Goal: Information Seeking & Learning: Learn about a topic

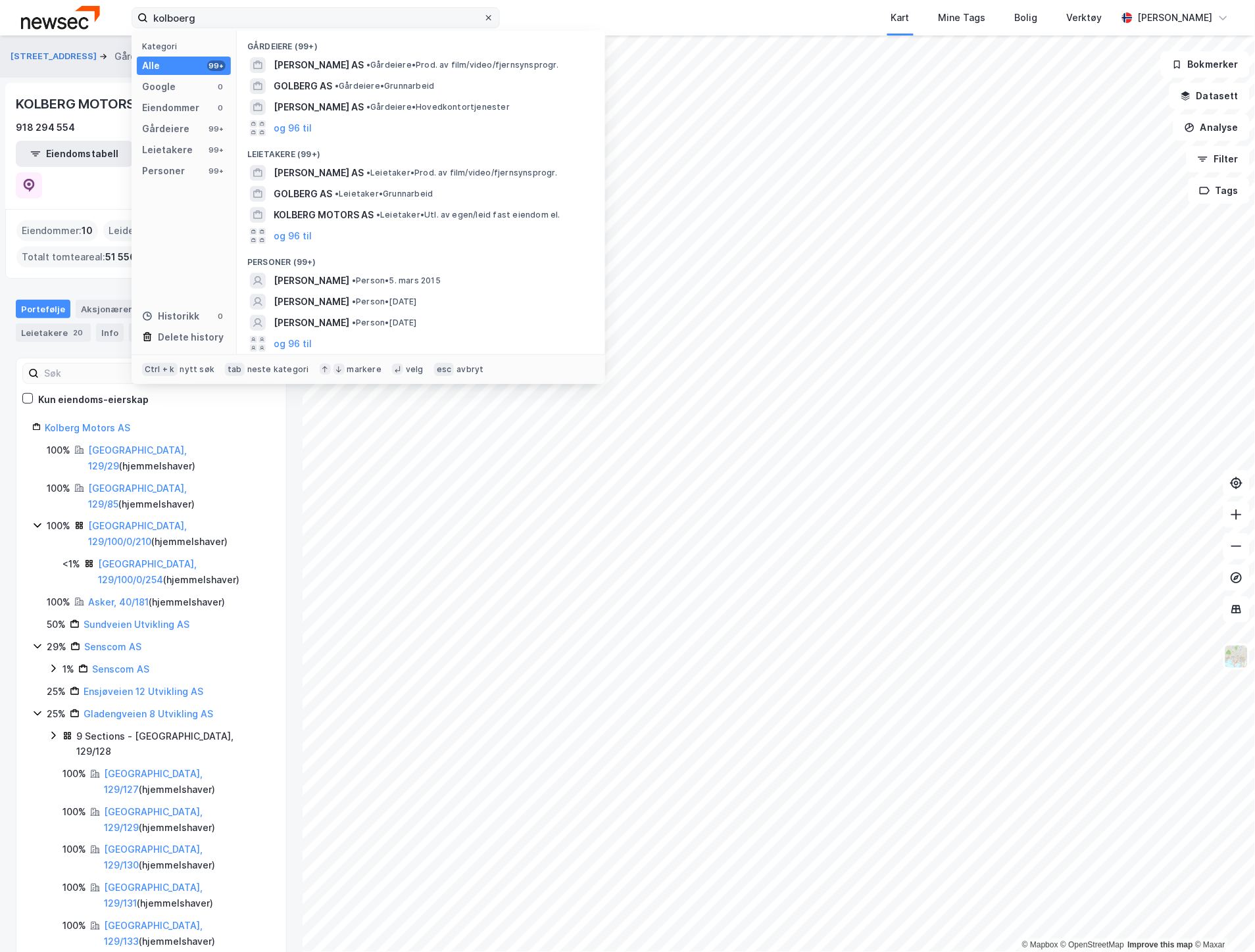
click at [485, 17] on icon at bounding box center [488, 17] width 8 height 8
click at [483, 17] on input "kolboerg" at bounding box center [315, 18] width 335 height 20
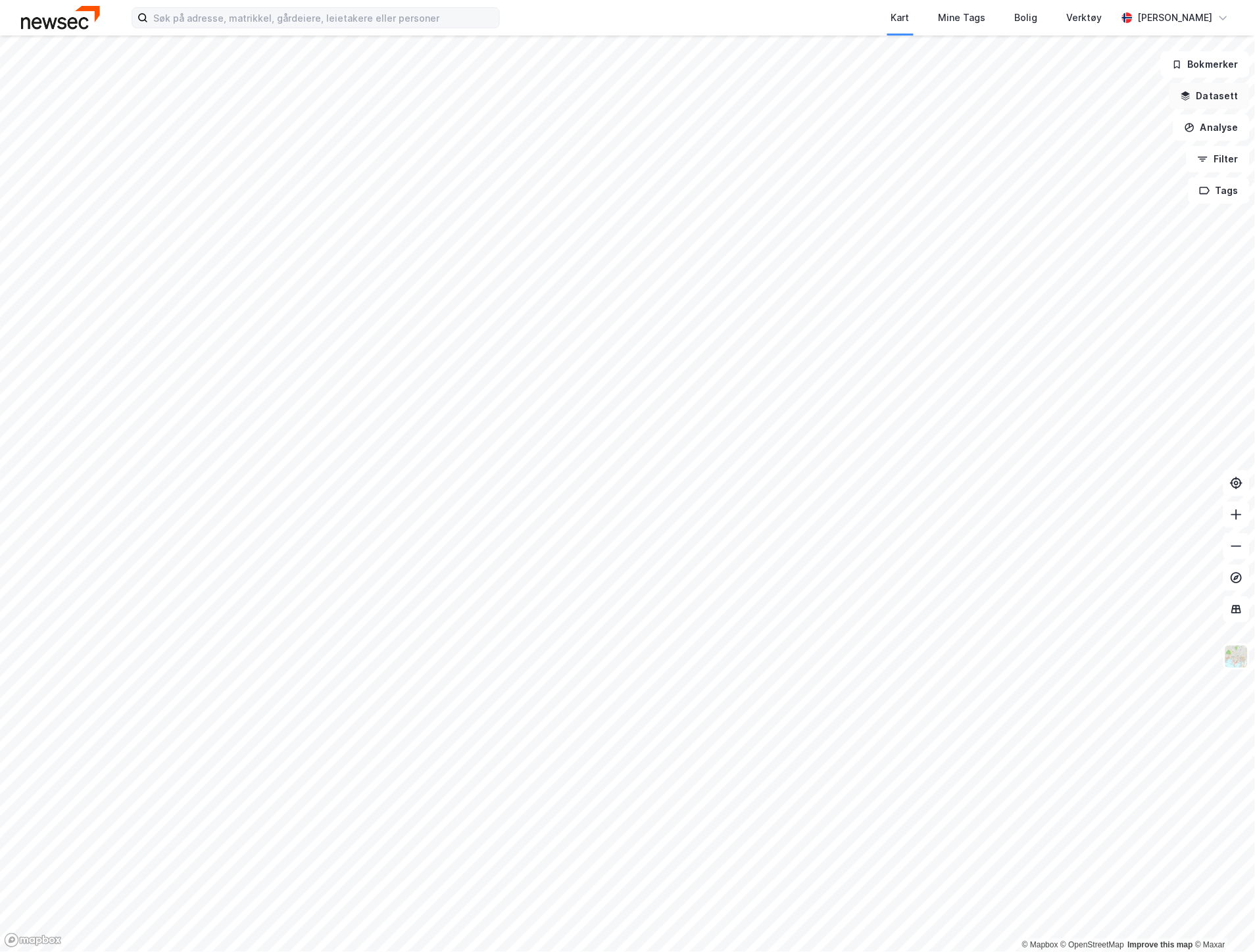
click at [1186, 97] on icon "button" at bounding box center [1186, 99] width 9 height 4
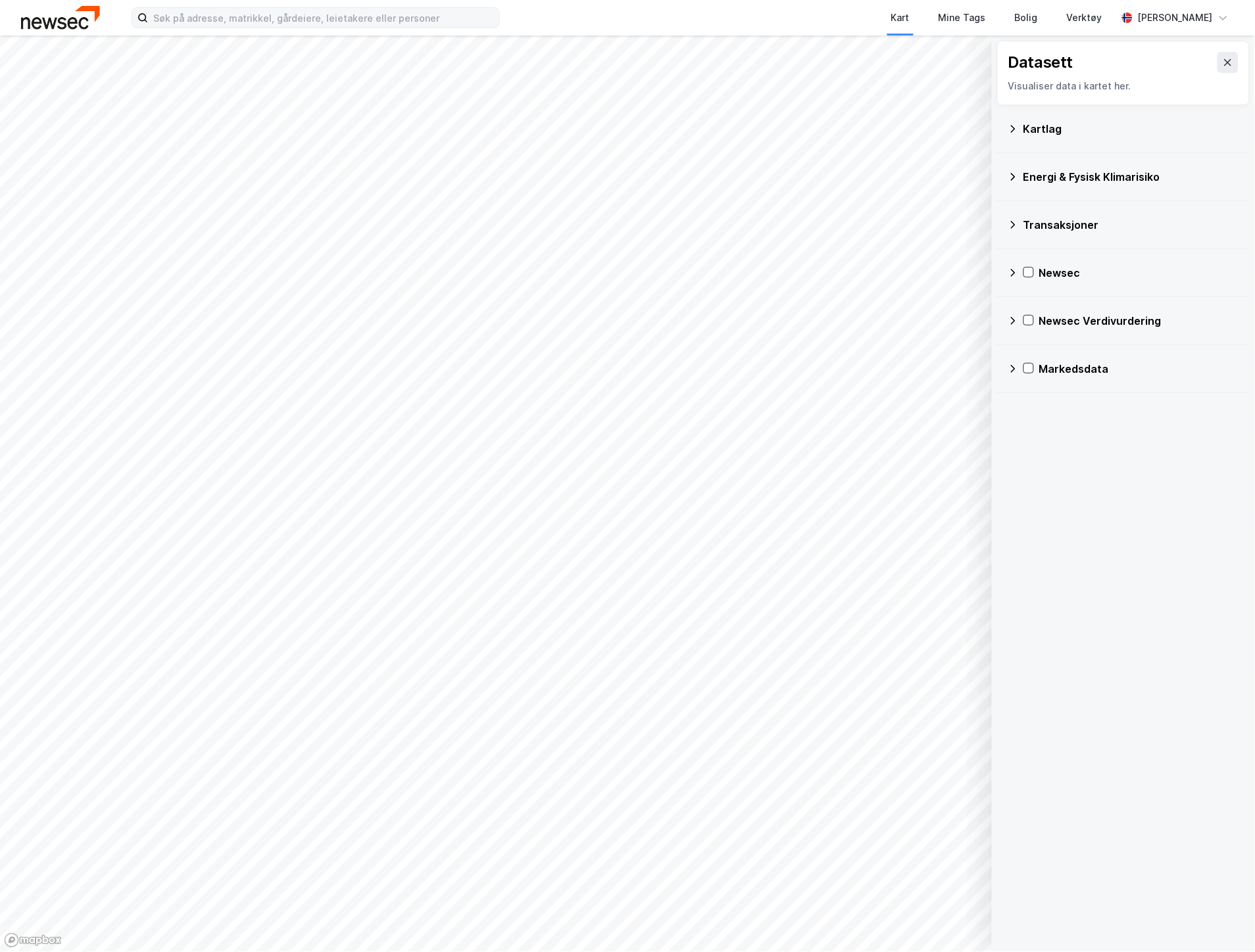
click at [1070, 139] on div "Kartlag" at bounding box center [1123, 129] width 231 height 31
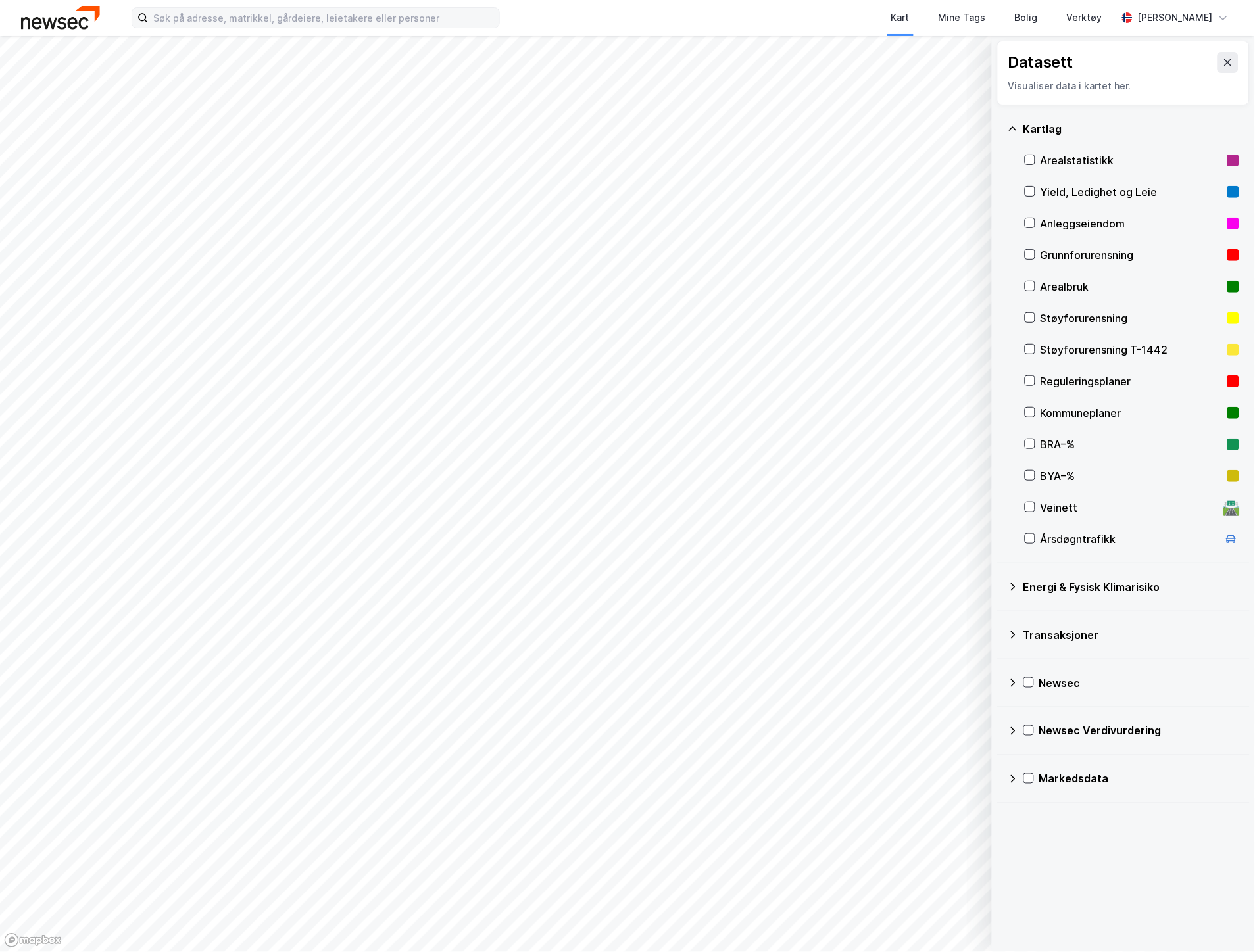
click at [1068, 379] on div "Reguleringsplaner" at bounding box center [1130, 381] width 182 height 16
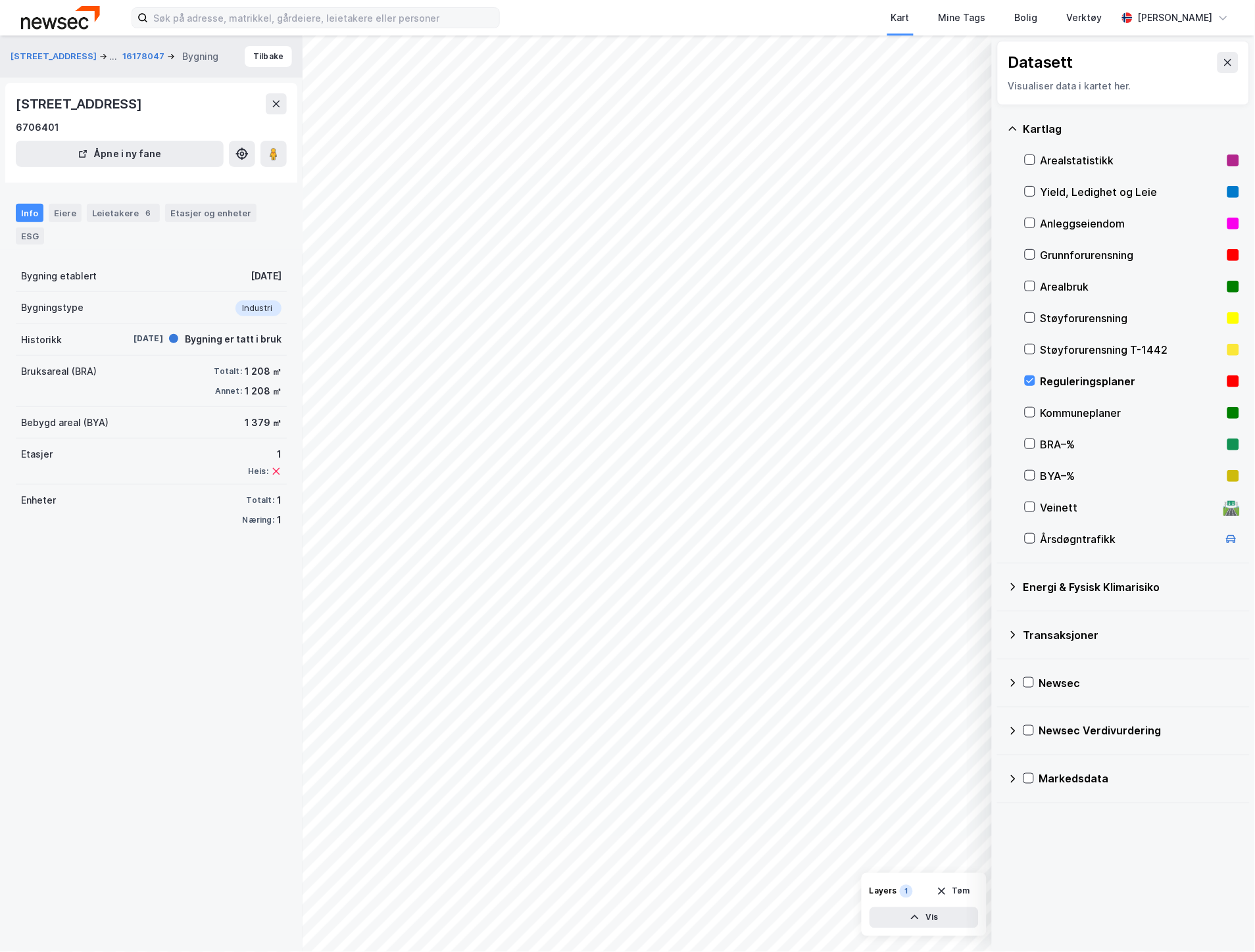
click at [1041, 384] on div "Reguleringsplaner" at bounding box center [1130, 381] width 182 height 16
click at [1030, 377] on icon at bounding box center [1029, 380] width 9 height 9
